Goal: Find specific page/section: Find specific page/section

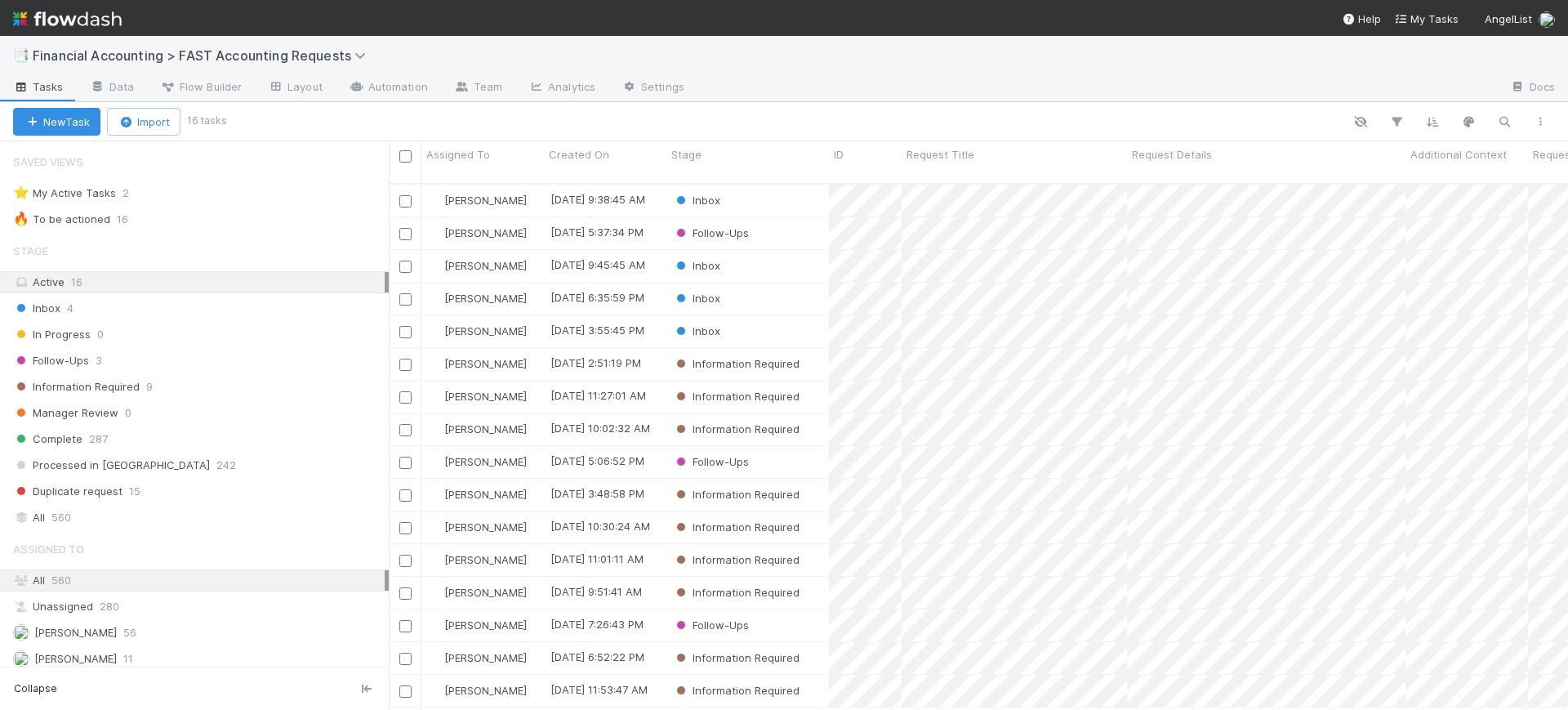
scroll to position [524, 1164]
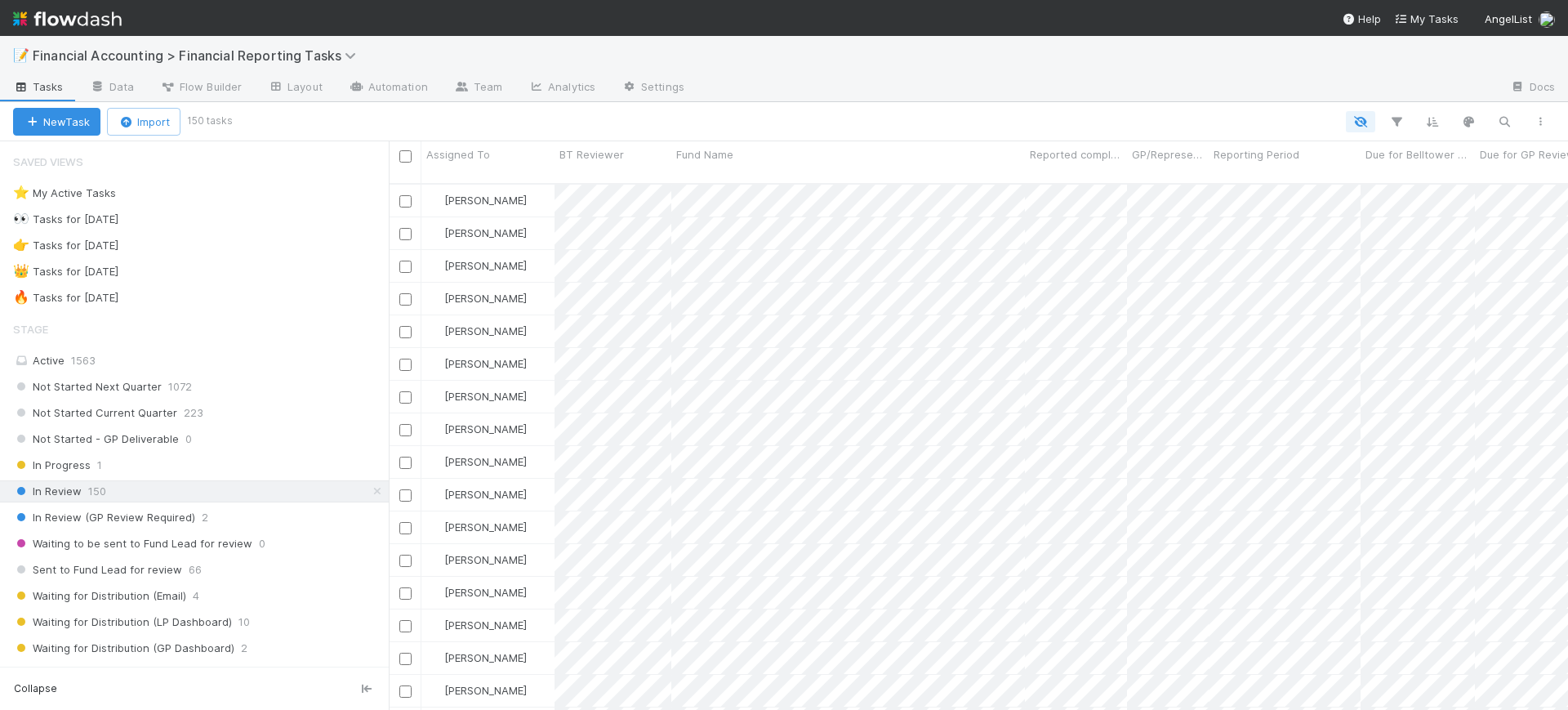
scroll to position [524, 1164]
click at [1394, 127] on icon "button" at bounding box center [1396, 121] width 16 height 14
drag, startPoint x: 379, startPoint y: 262, endPoint x: 381, endPoint y: 303, distance: 41.0
click at [381, 303] on div "Add Filter" at bounding box center [784, 355] width 1568 height 710
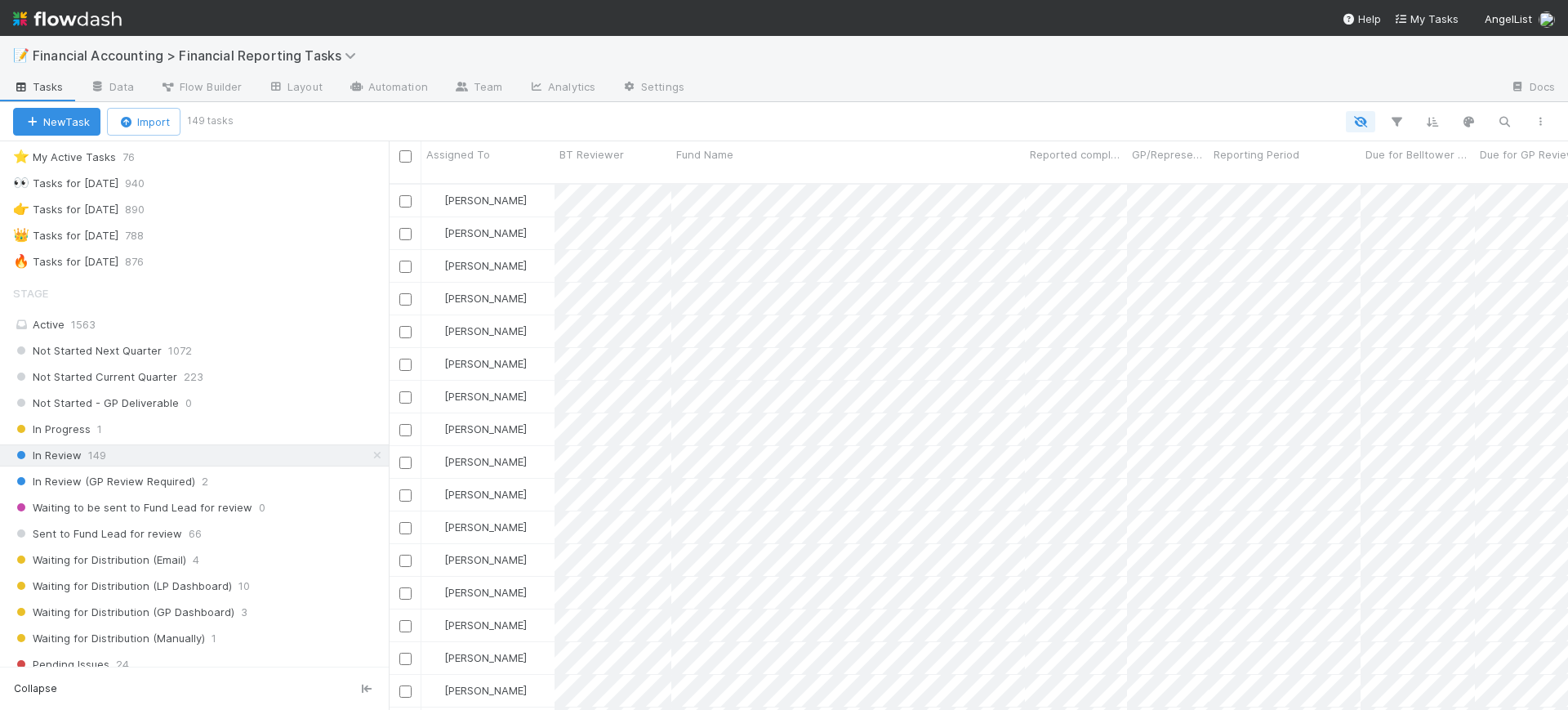
scroll to position [0, 0]
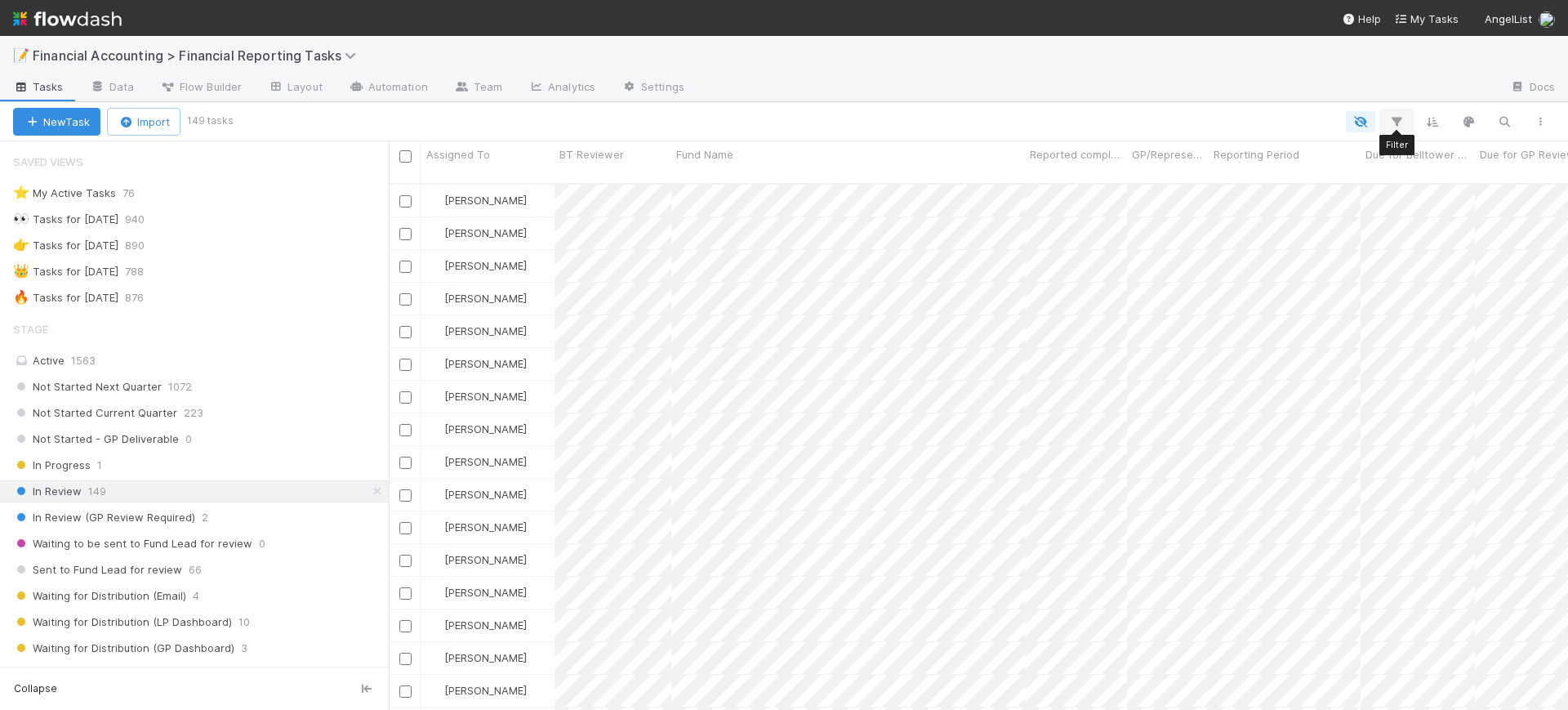
click at [1397, 114] on icon "button" at bounding box center [1396, 121] width 16 height 14
click at [1153, 166] on button "Add Filter" at bounding box center [1145, 171] width 490 height 24
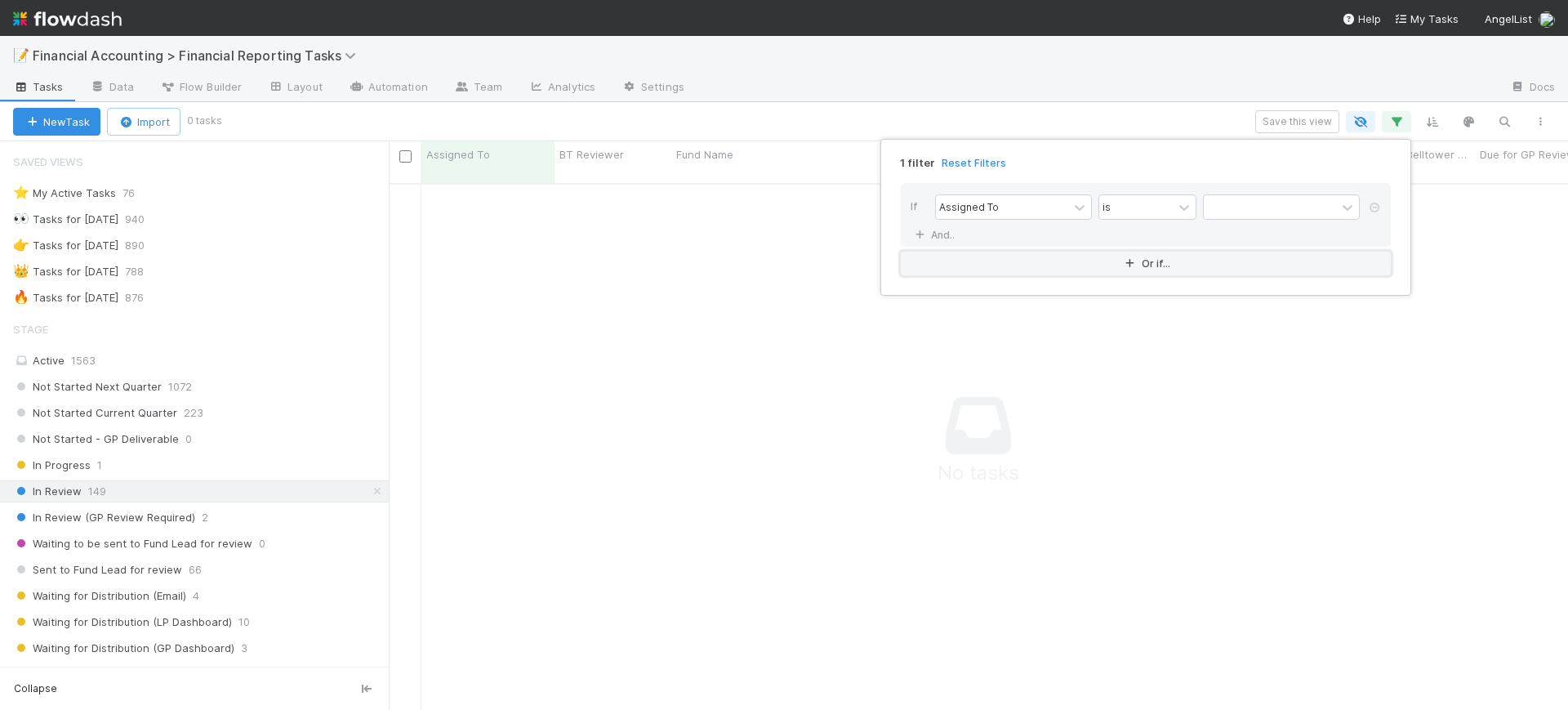
scroll to position [509, 1149]
click at [926, 230] on icon at bounding box center [919, 235] width 16 height 10
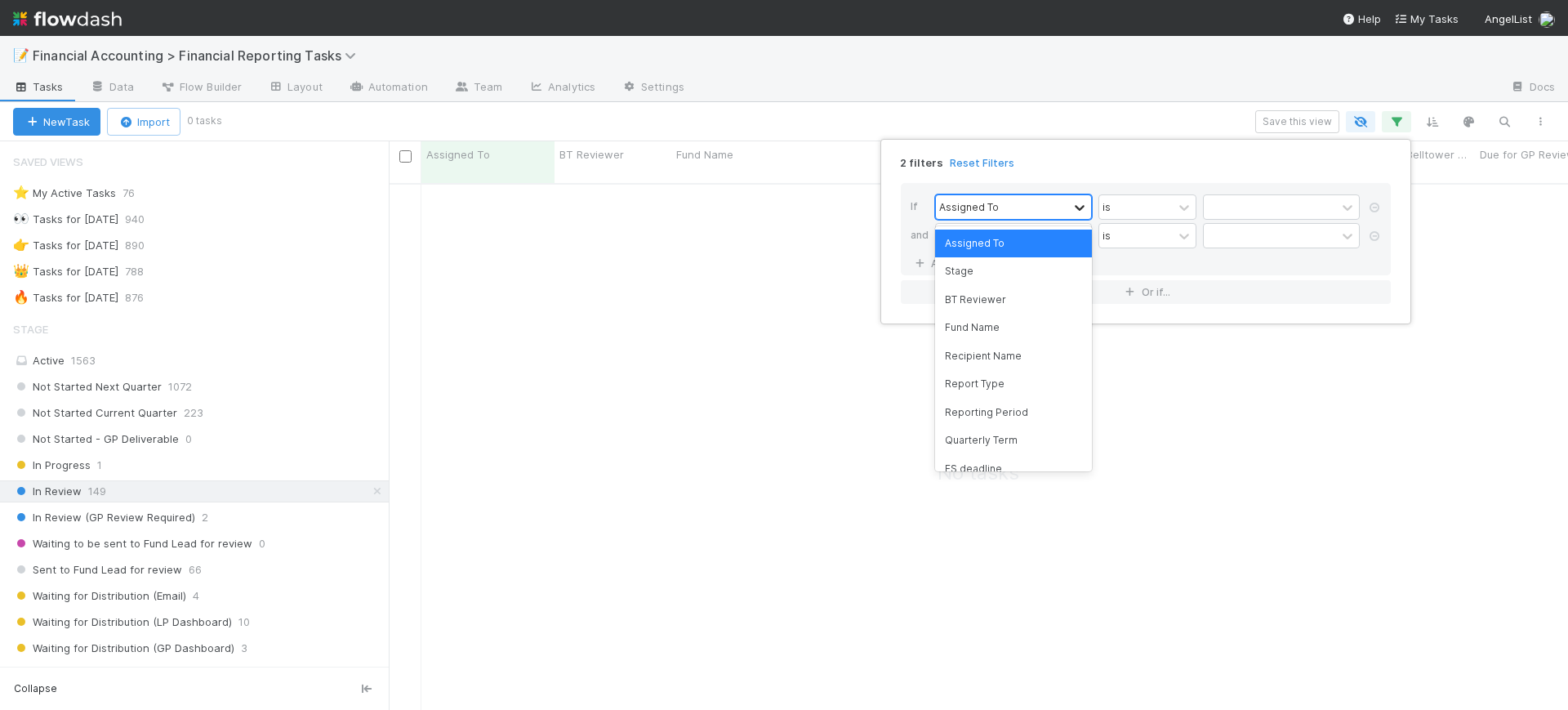
click at [1072, 209] on icon at bounding box center [1079, 207] width 16 height 16
click at [1013, 417] on div "Reporting Period" at bounding box center [1013, 412] width 157 height 28
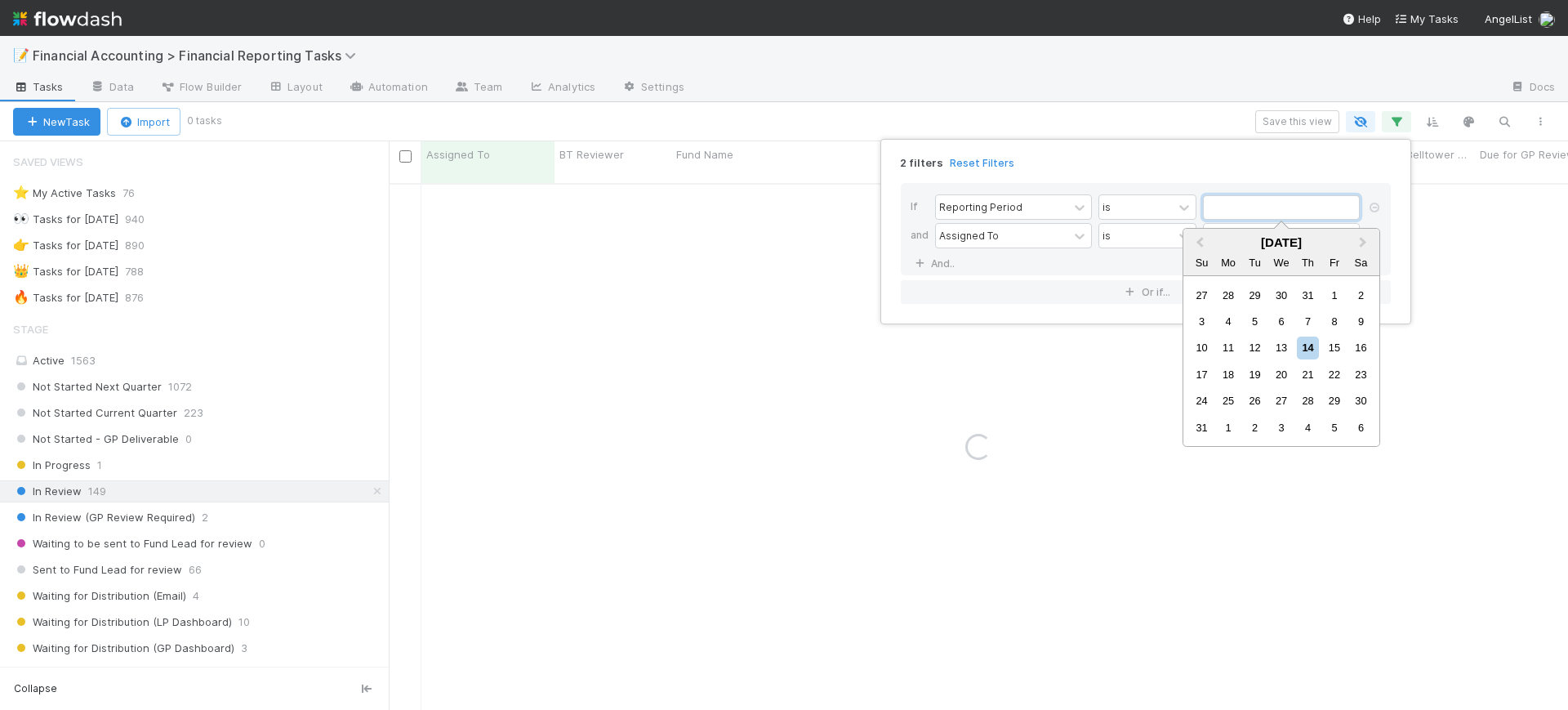
click at [1254, 206] on input "text" at bounding box center [1280, 207] width 157 height 24
click at [1193, 239] on button "Previous Month" at bounding box center [1198, 242] width 26 height 26
click at [1229, 393] on div "30" at bounding box center [1228, 400] width 22 height 22
type input "[DATE]"
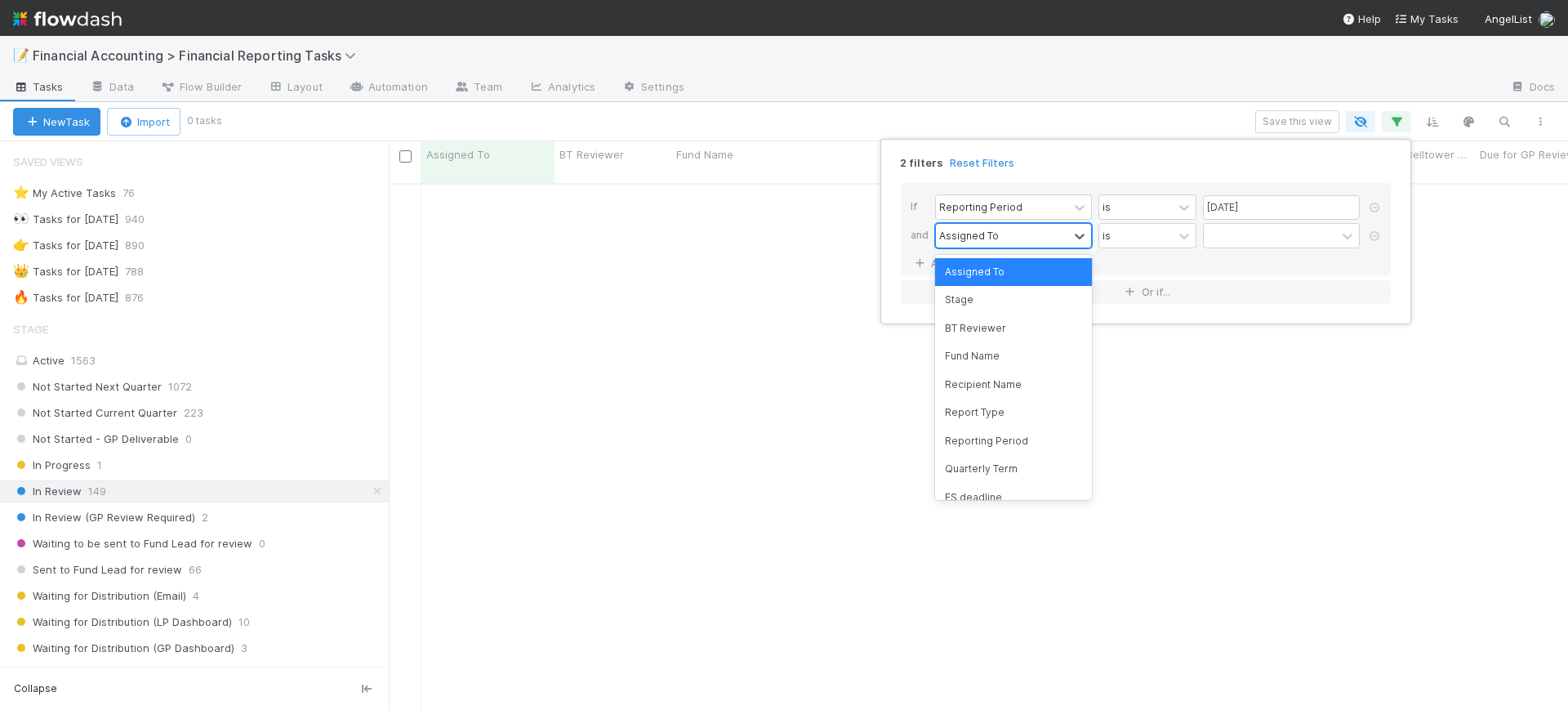
click at [982, 226] on div "Assigned To" at bounding box center [1002, 236] width 133 height 24
click at [1002, 462] on div "Quarterly Term" at bounding box center [1013, 469] width 157 height 28
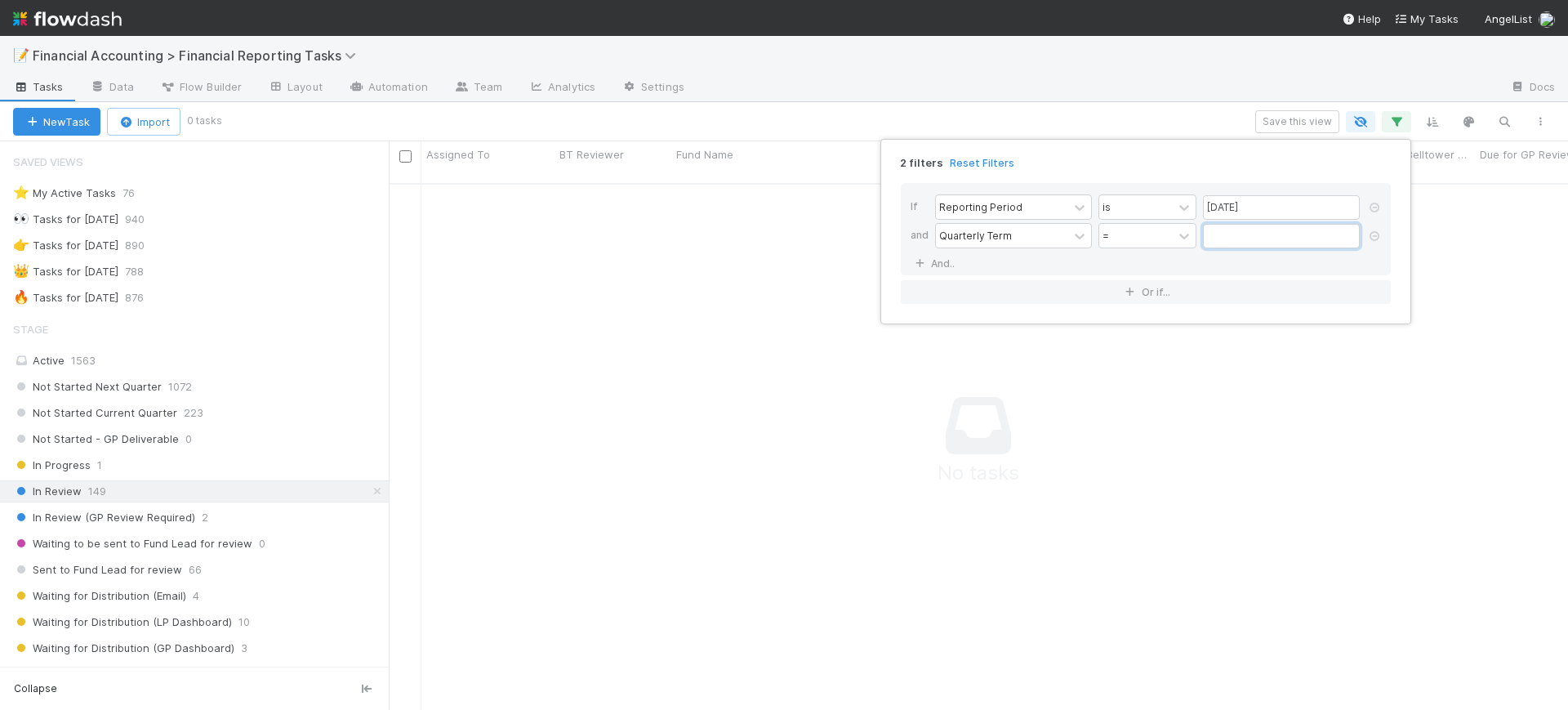
click at [1231, 241] on input "text" at bounding box center [1280, 236] width 157 height 24
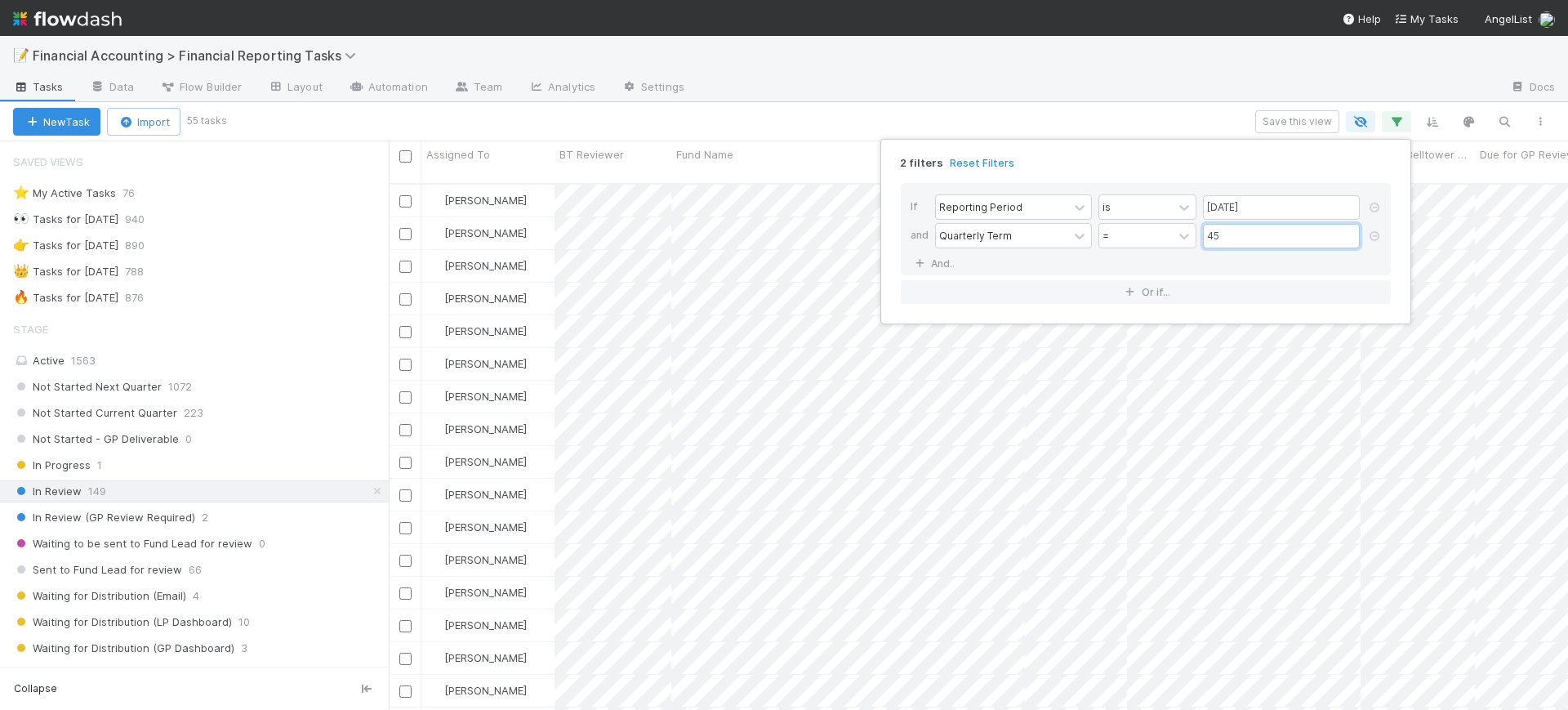
scroll to position [524, 1164]
type input "45"
click at [862, 409] on div "2 filters Reset Filters If Reporting Period is [DATE] and Quarterly Term = 45 A…" at bounding box center [784, 355] width 1568 height 710
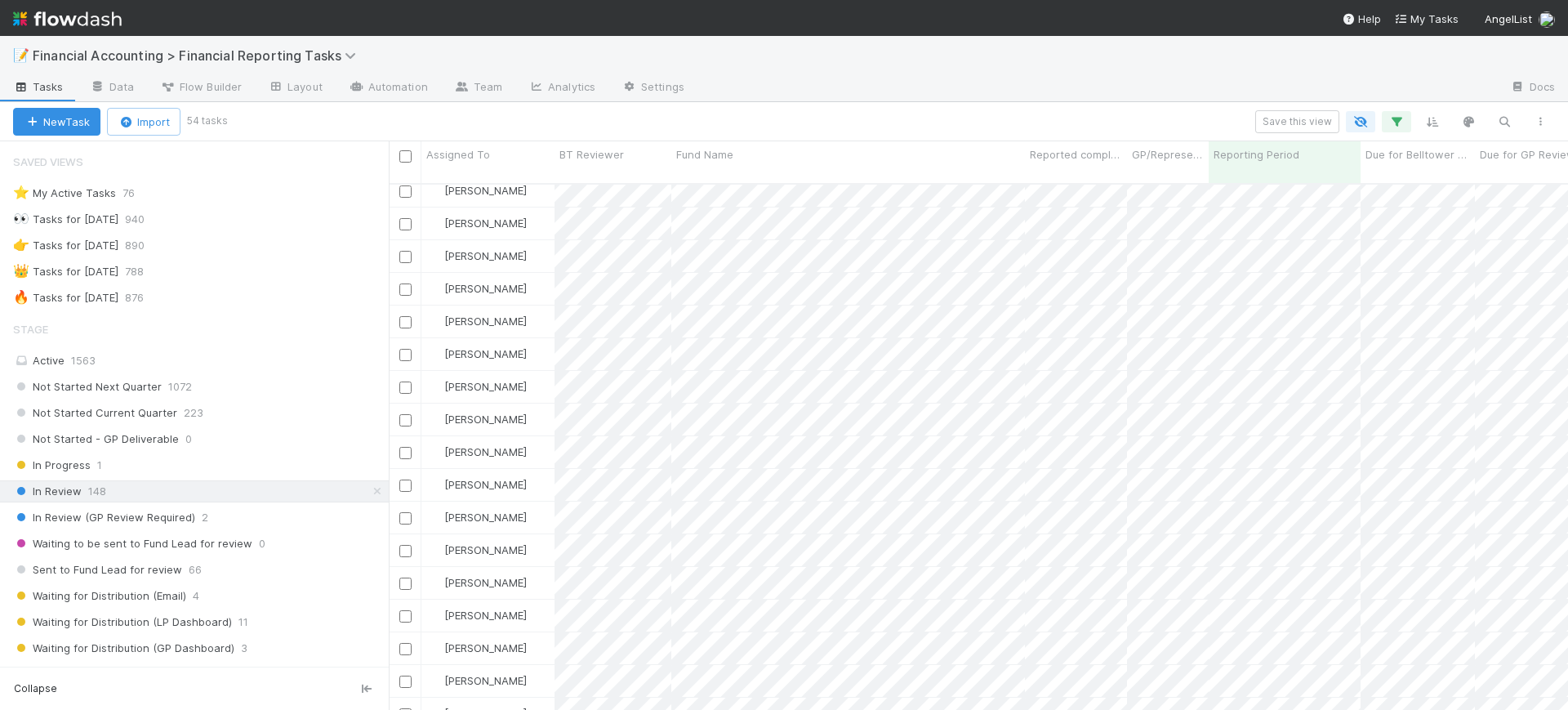
scroll to position [0, 0]
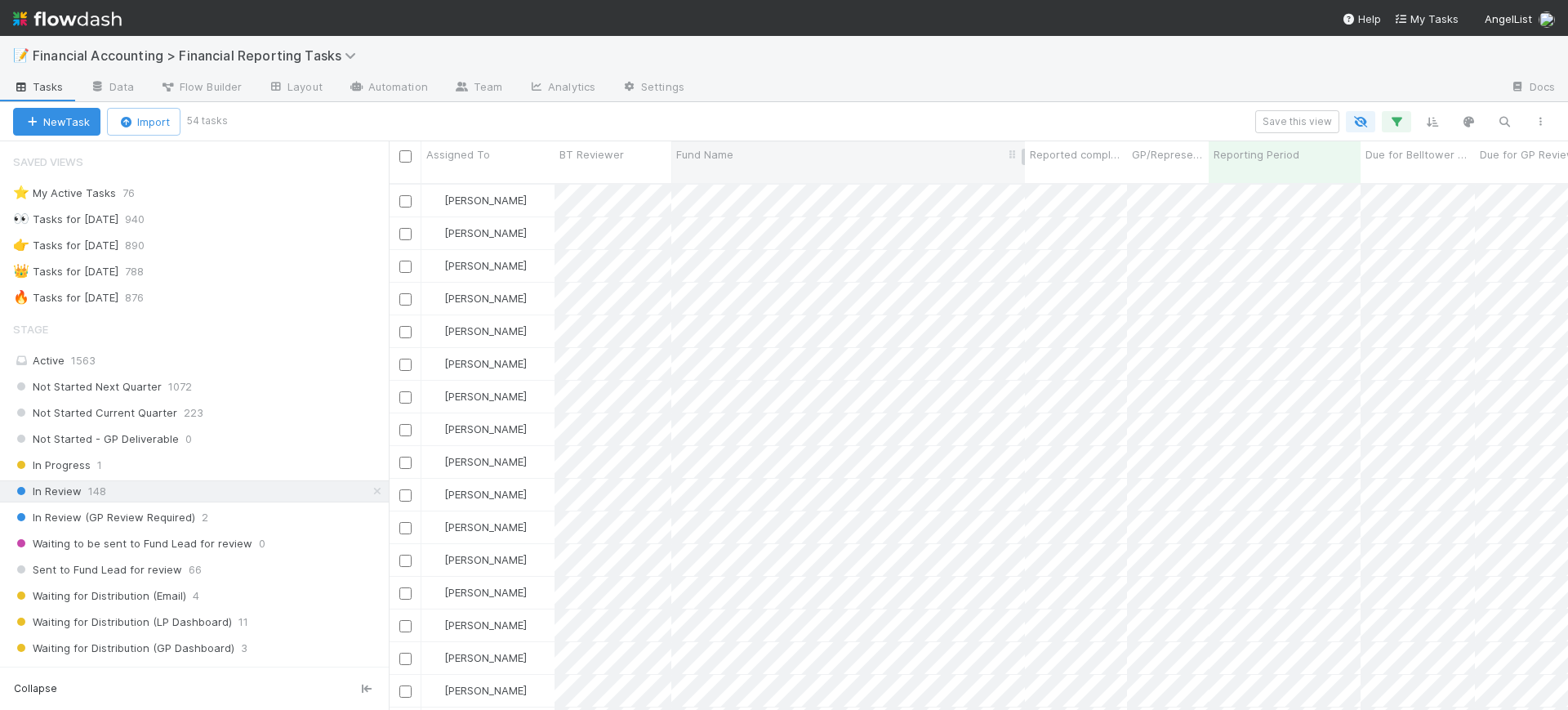
click at [734, 152] on div "Fund Name" at bounding box center [848, 154] width 344 height 16
click at [740, 176] on div "Sort A → Z" at bounding box center [771, 185] width 187 height 24
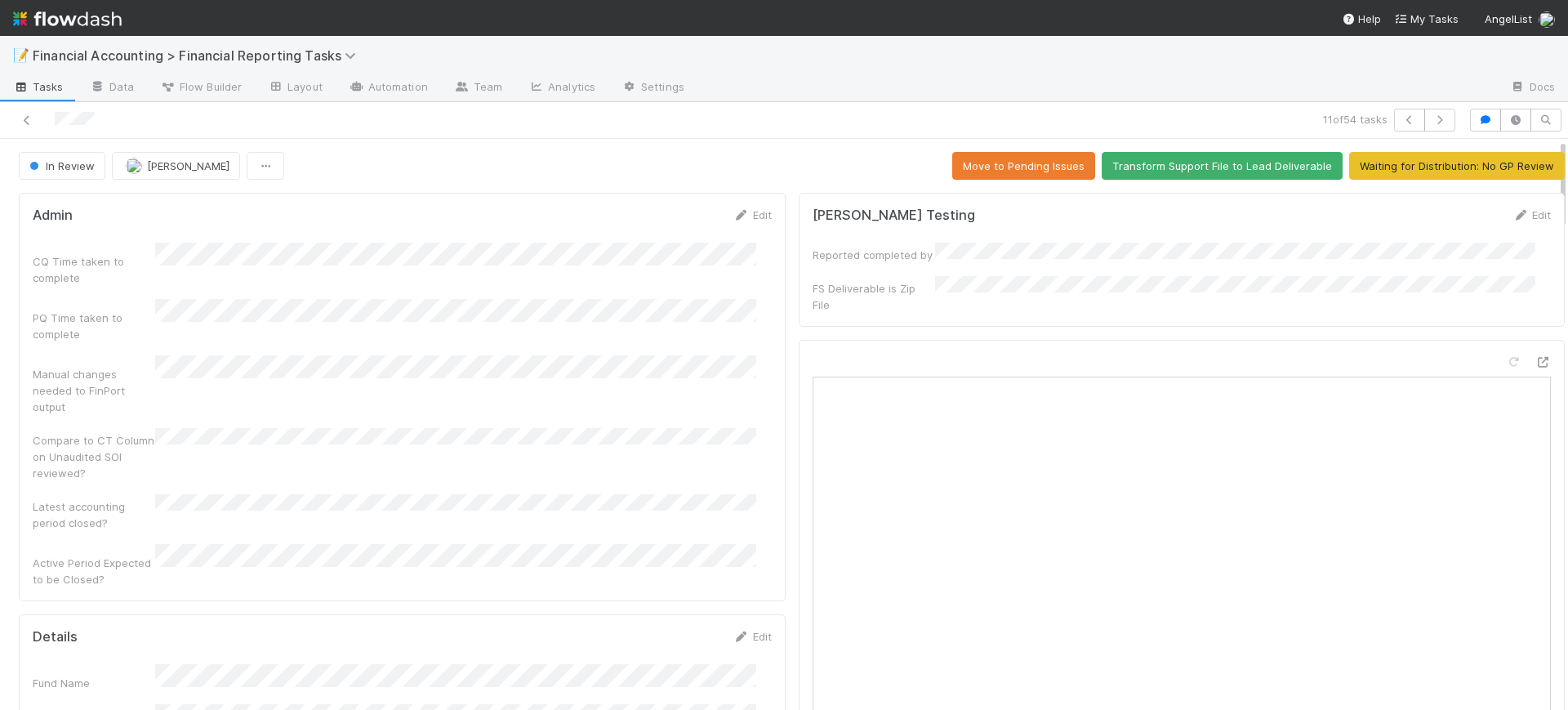
click at [1462, 163] on button "Waiting for Distribution: No GP Review" at bounding box center [1456, 165] width 215 height 28
click at [27, 115] on icon at bounding box center [27, 120] width 16 height 11
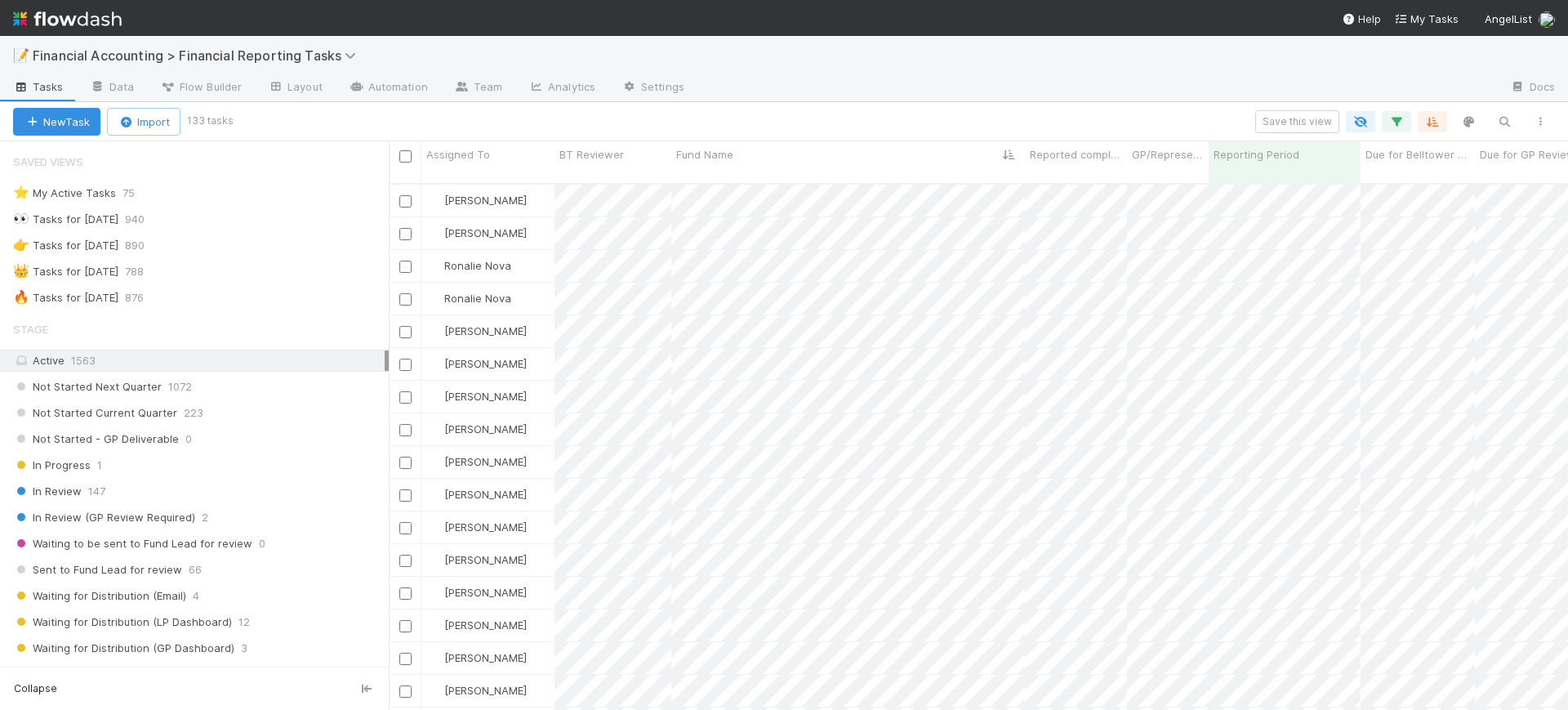
scroll to position [524, 1164]
click at [171, 495] on div "In Review 147" at bounding box center [201, 491] width 375 height 20
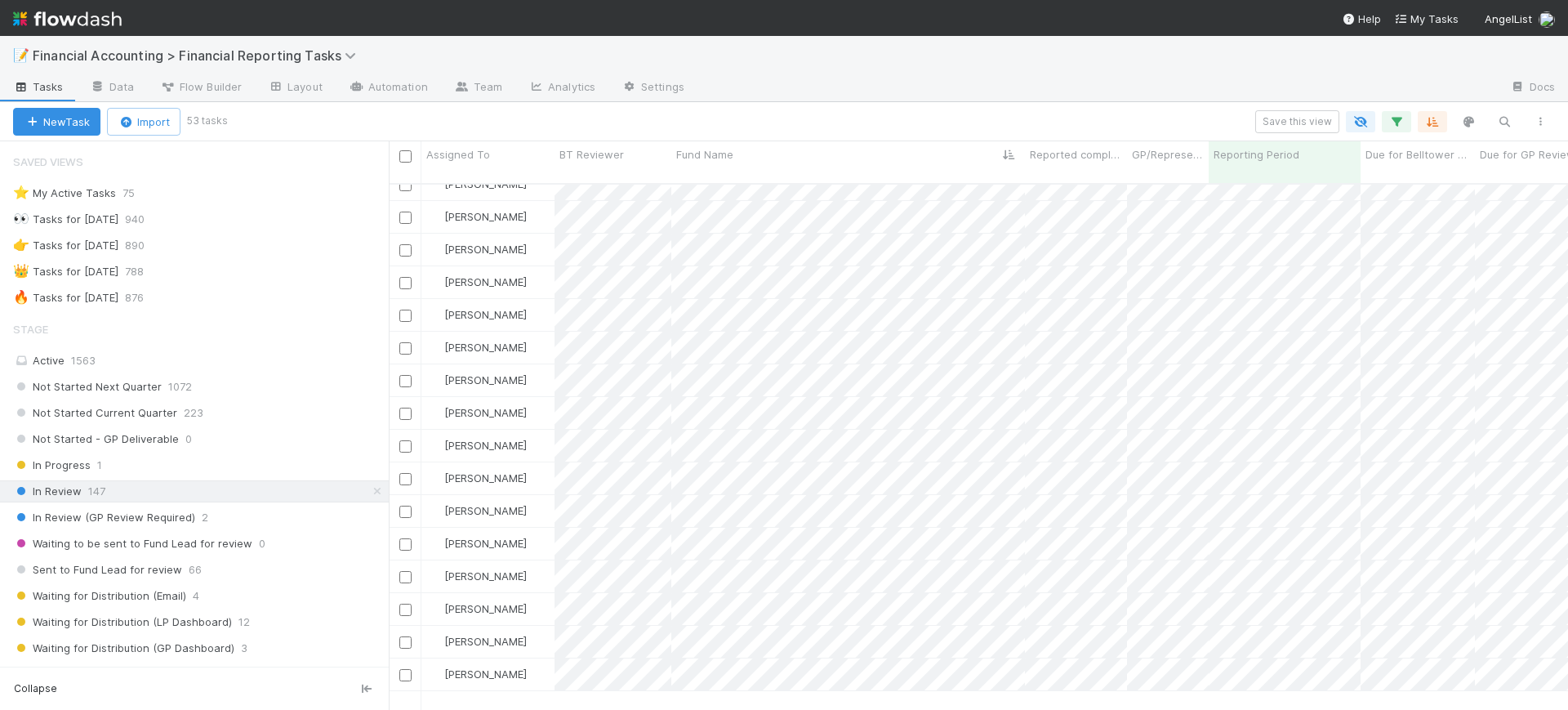
scroll to position [1110, 0]
click at [148, 439] on span "Not Started - GP Deliverable" at bounding box center [96, 439] width 165 height 20
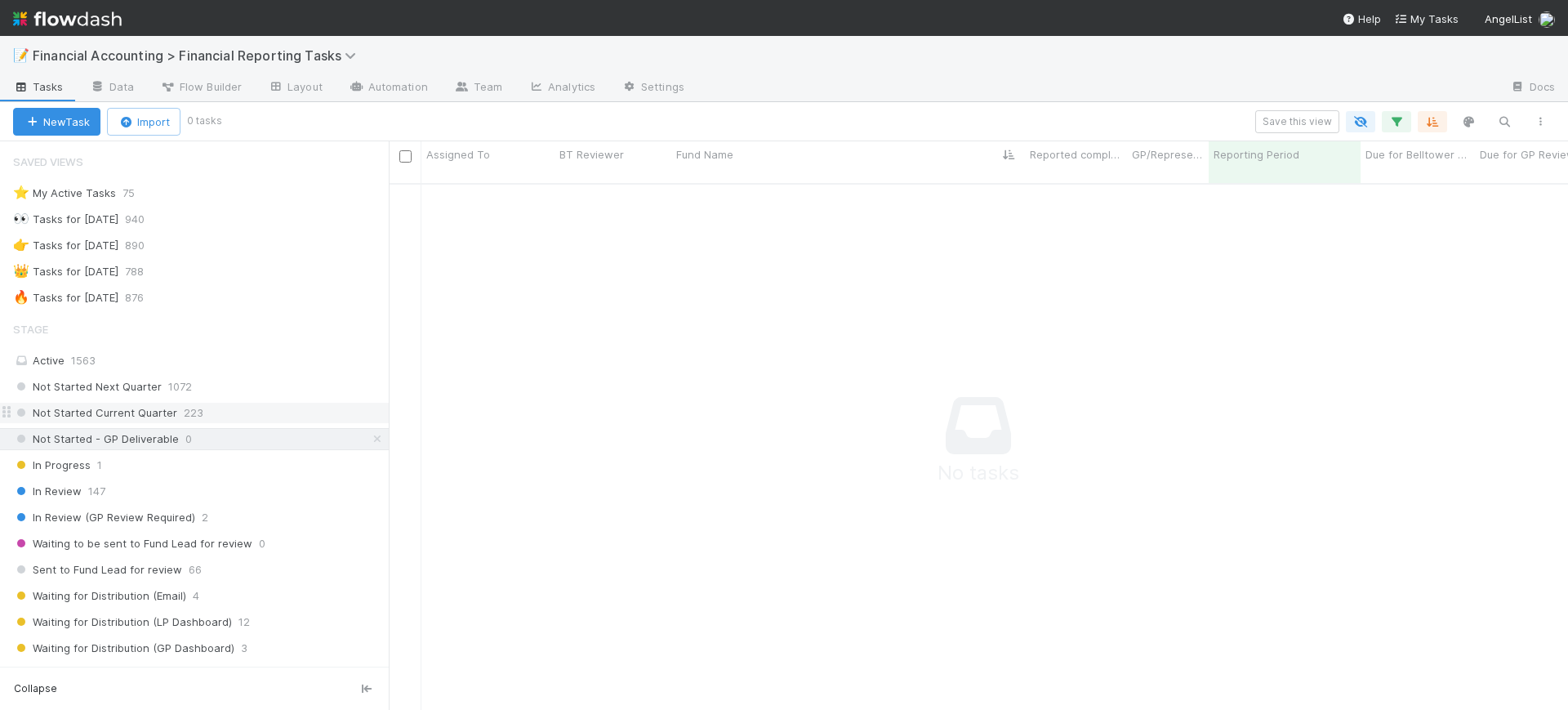
scroll to position [509, 1149]
click at [170, 402] on div "Not Started Current Quarter 223" at bounding box center [194, 413] width 389 height 22
click at [188, 406] on span "223" at bounding box center [193, 413] width 19 height 20
click at [63, 473] on span "In Progress" at bounding box center [52, 465] width 78 height 20
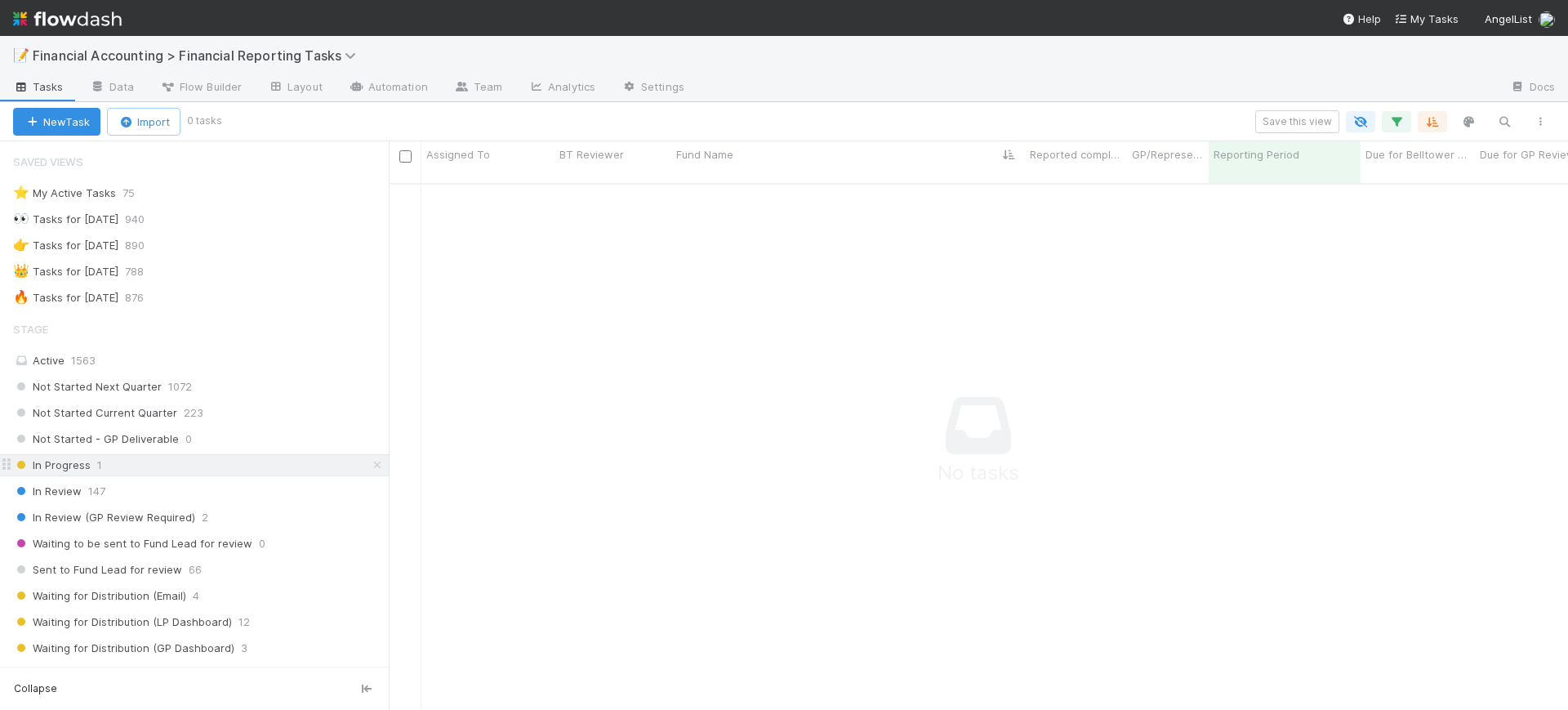
scroll to position [509, 1149]
